Goal: Check status: Check status

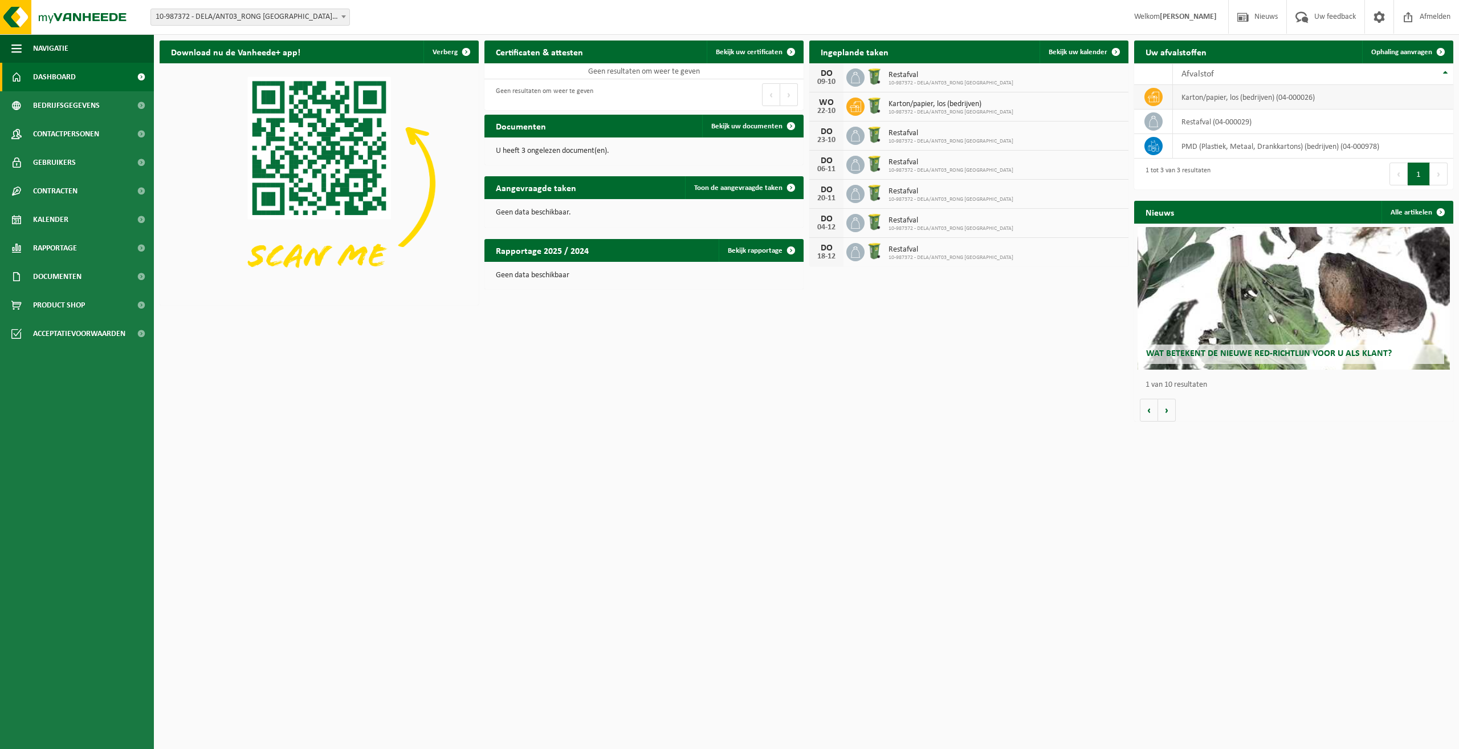
click at [1209, 95] on td "karton/papier, los (bedrijven) (04-000026)" at bounding box center [1313, 97] width 280 height 25
click at [929, 96] on div "[DATE] Karton/papier, los (bedrijven) 10-987372 - DELA/ANT03_RONG [GEOGRAPHIC_D…" at bounding box center [969, 106] width 319 height 29
click at [924, 103] on span "Karton/papier, los (bedrijven)" at bounding box center [951, 104] width 125 height 9
click at [1076, 51] on span "Bekijk uw kalender" at bounding box center [1078, 51] width 59 height 7
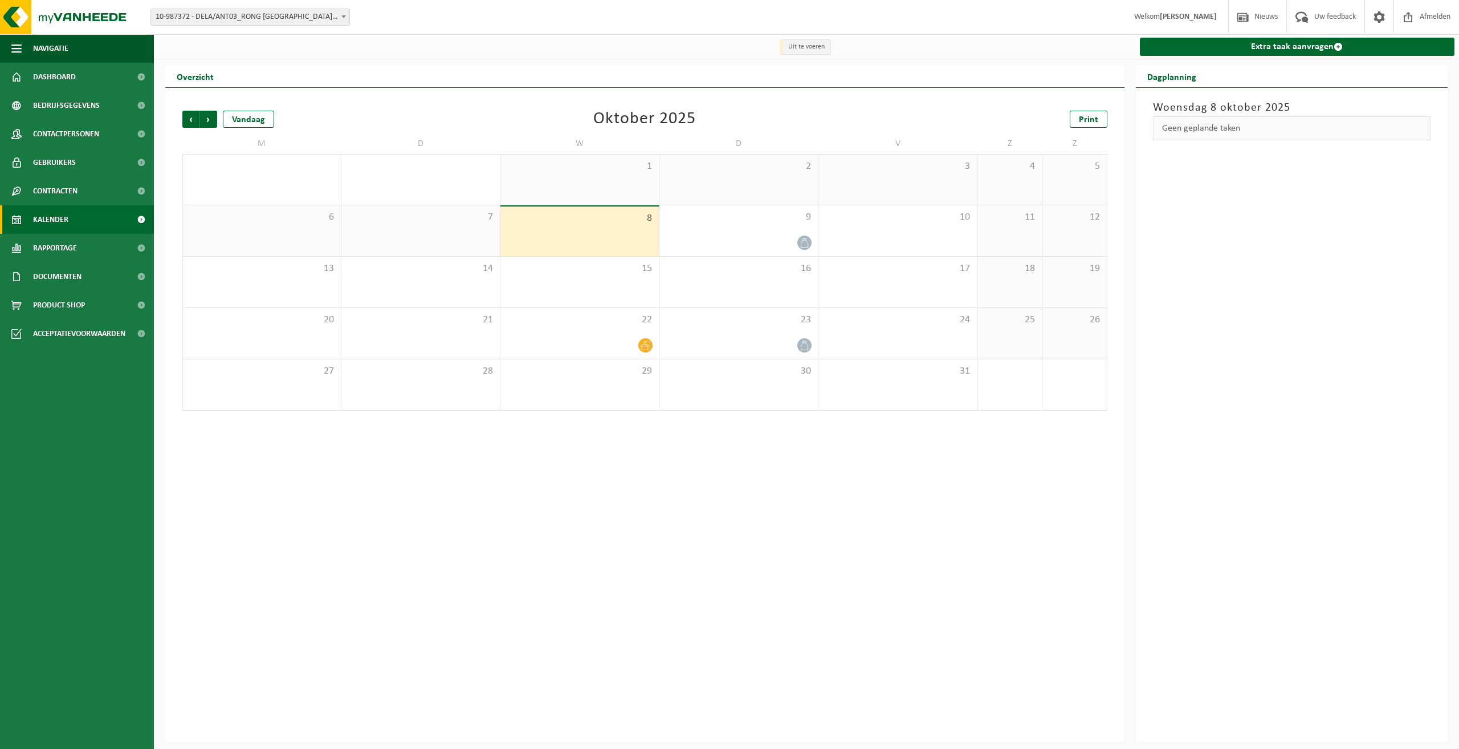
click at [573, 227] on div "8" at bounding box center [580, 231] width 158 height 50
click at [215, 121] on span "Volgende" at bounding box center [208, 119] width 17 height 17
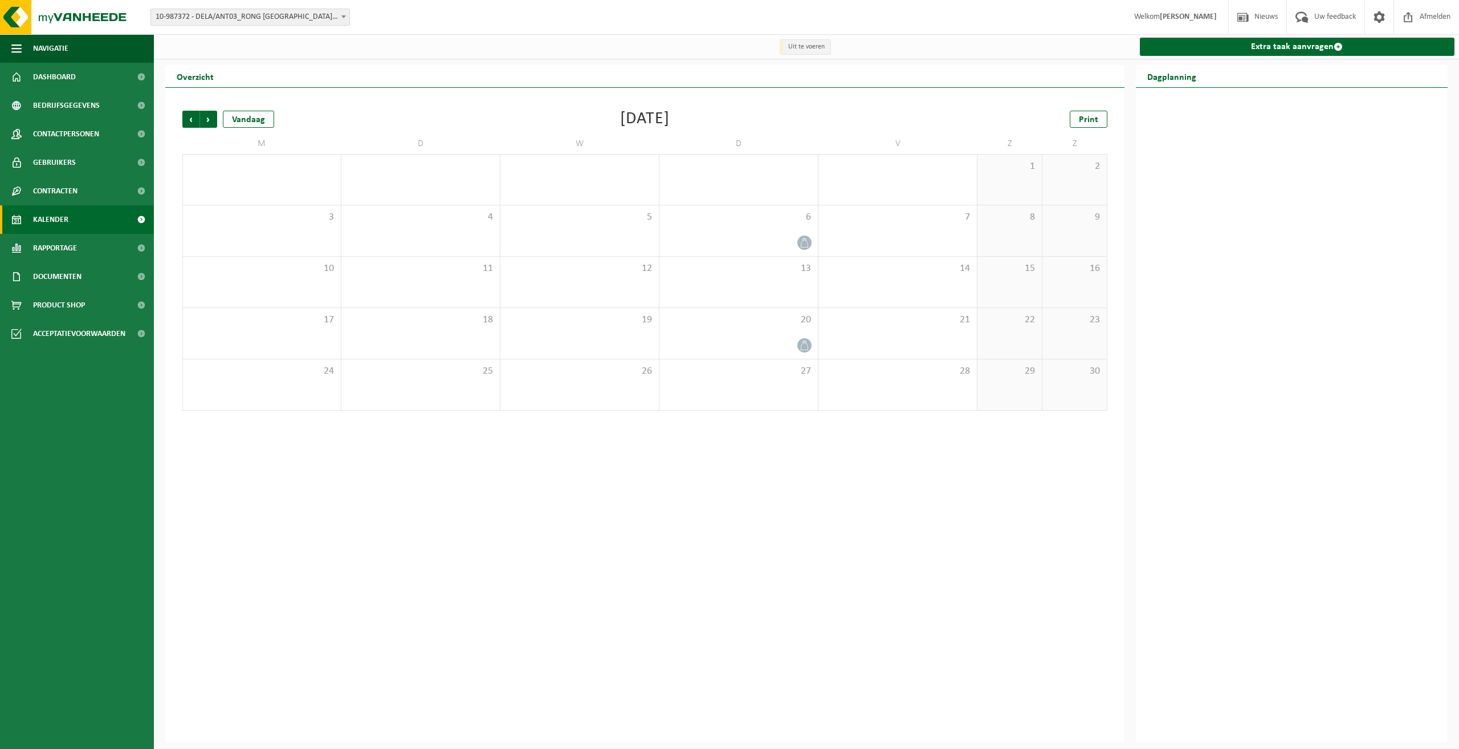
click at [215, 121] on span "Volgende" at bounding box center [208, 119] width 17 height 17
click at [186, 120] on span "Vorige" at bounding box center [190, 119] width 17 height 17
click at [213, 123] on span "Volgende" at bounding box center [208, 119] width 17 height 17
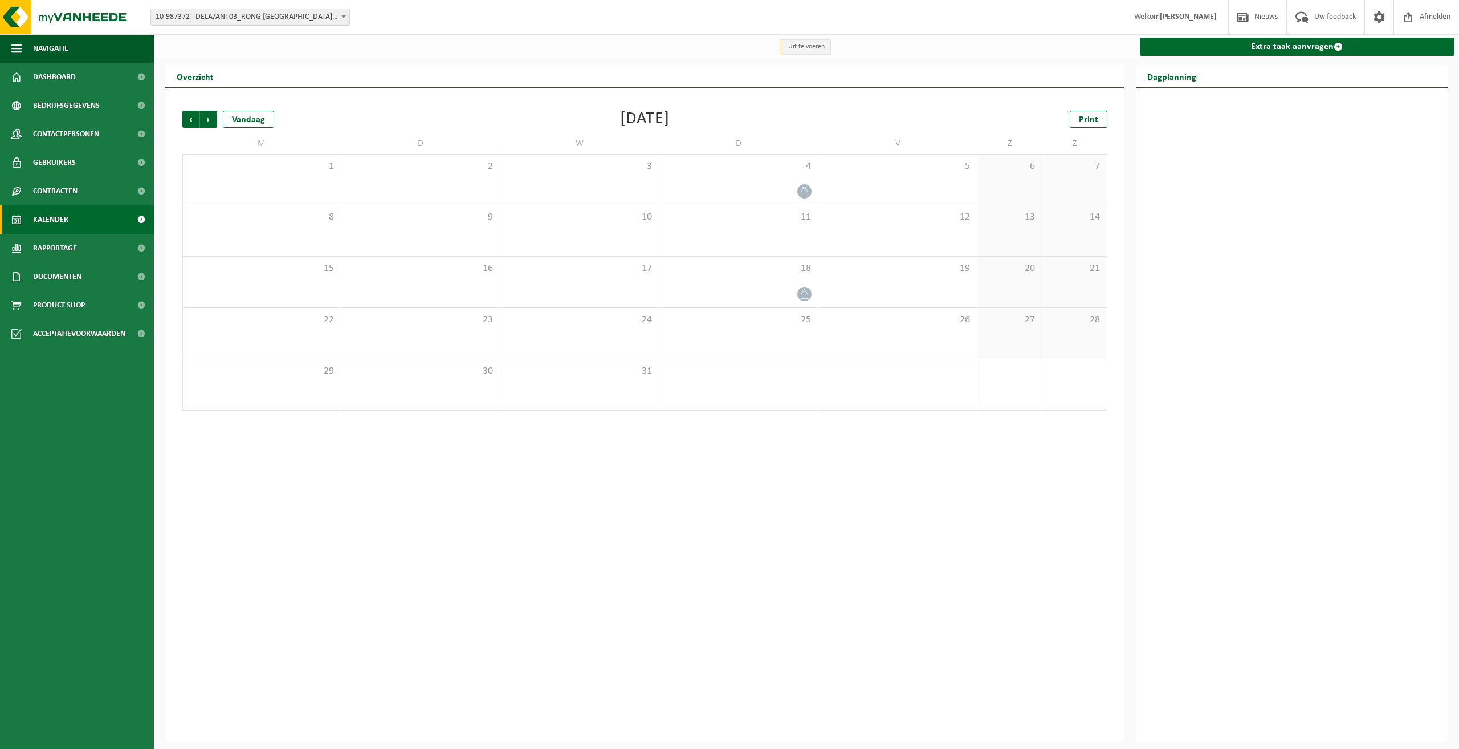
click at [213, 123] on span "Volgende" at bounding box center [208, 119] width 17 height 17
click at [194, 124] on span "Vorige" at bounding box center [190, 119] width 17 height 17
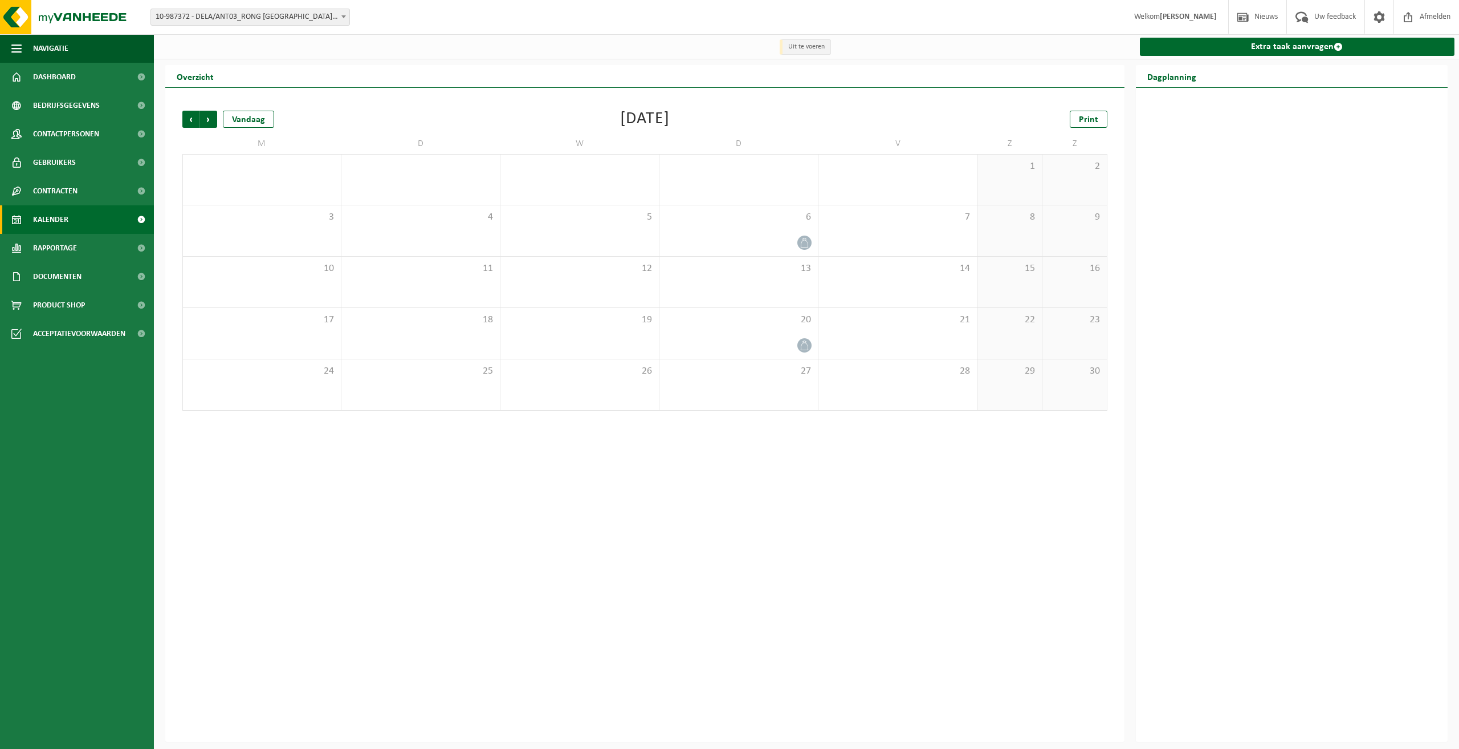
click at [194, 124] on span "Vorige" at bounding box center [190, 119] width 17 height 17
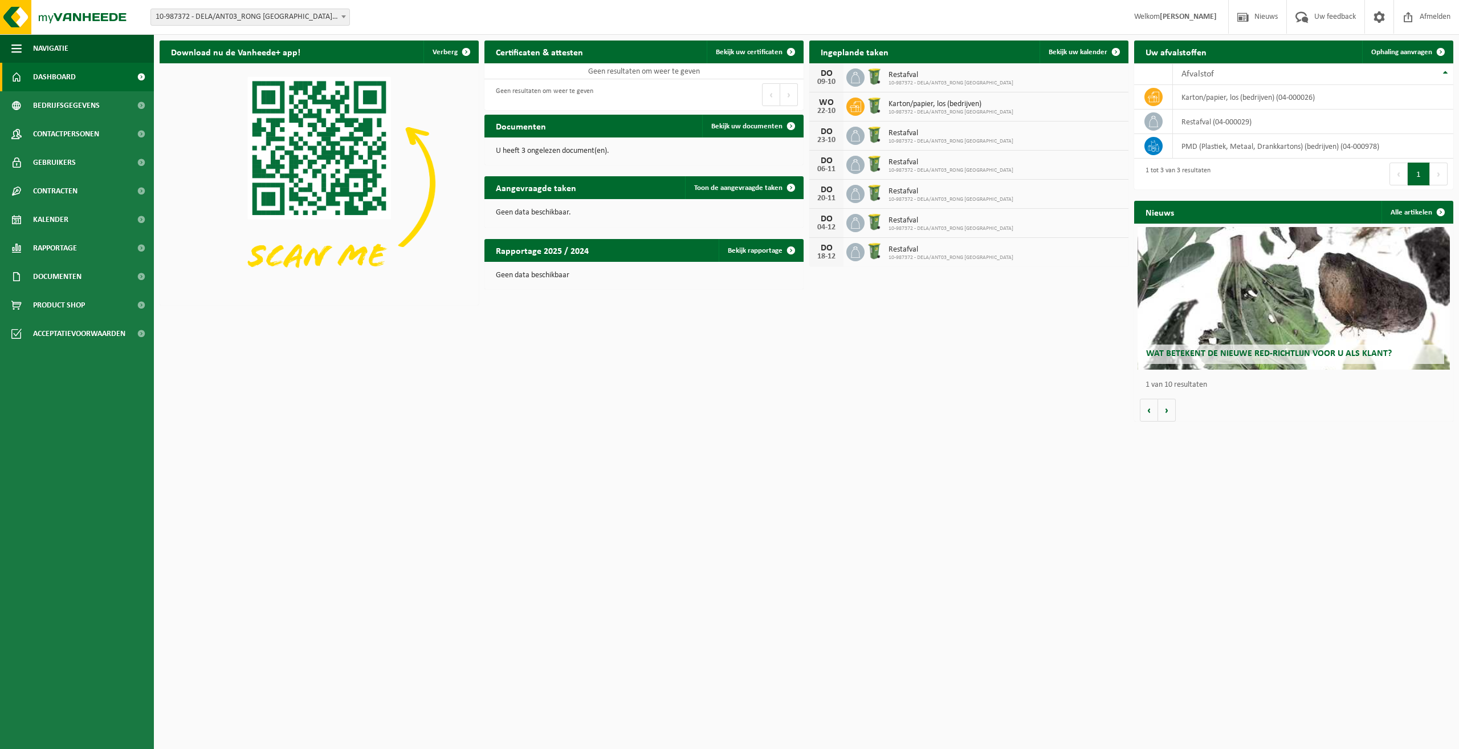
click at [939, 107] on span "Karton/papier, los (bedrijven)" at bounding box center [951, 104] width 125 height 9
